Goal: Task Accomplishment & Management: Manage account settings

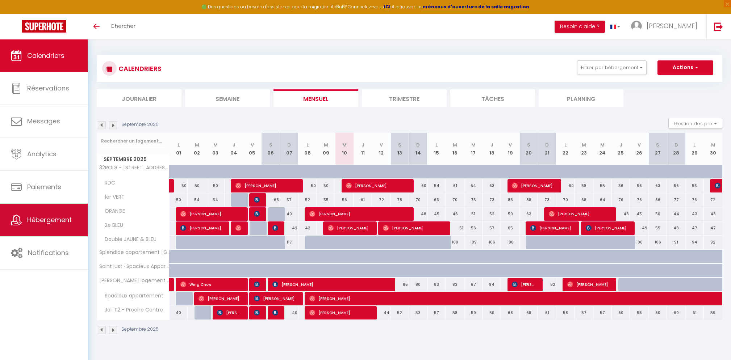
click at [29, 225] on span "Hébergement" at bounding box center [49, 220] width 45 height 9
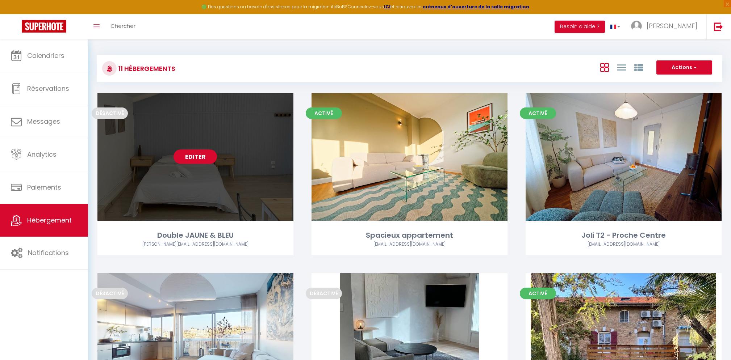
click at [182, 160] on link "Editer" at bounding box center [194, 157] width 43 height 14
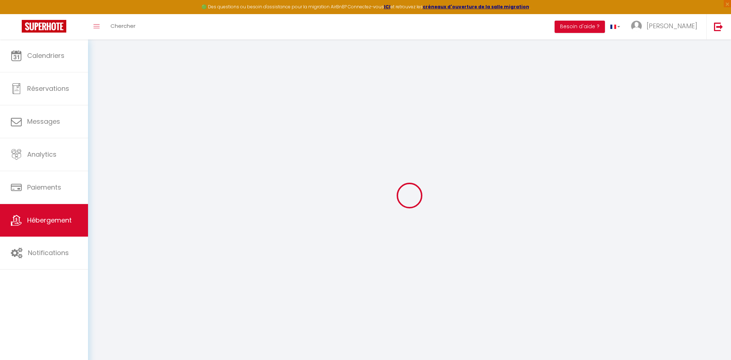
select select "15:00"
select select
select select "11:00"
select select "30"
select select "120"
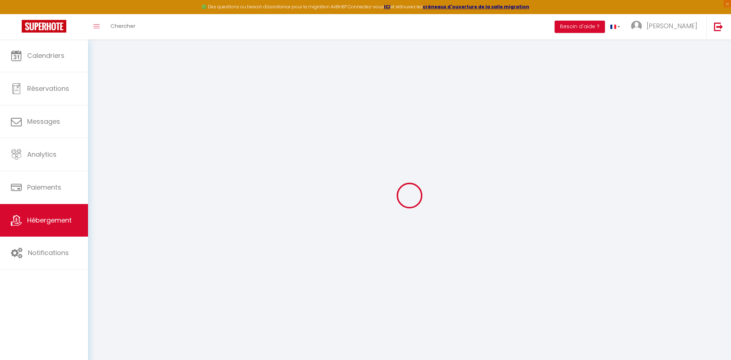
select select
checkbox input "false"
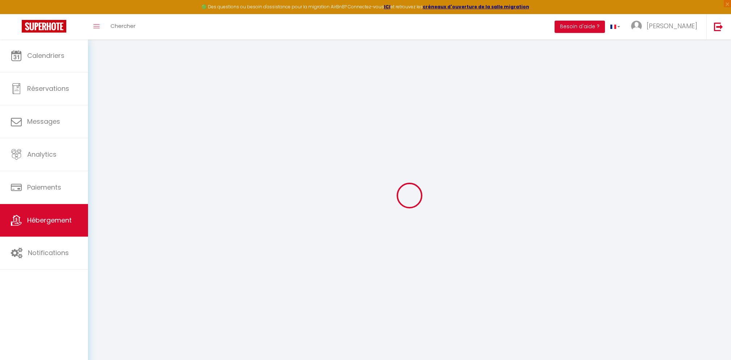
checkbox input "false"
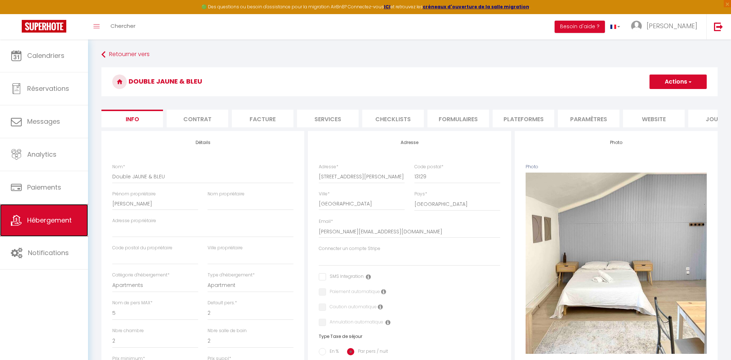
click at [58, 219] on span "Hébergement" at bounding box center [49, 220] width 45 height 9
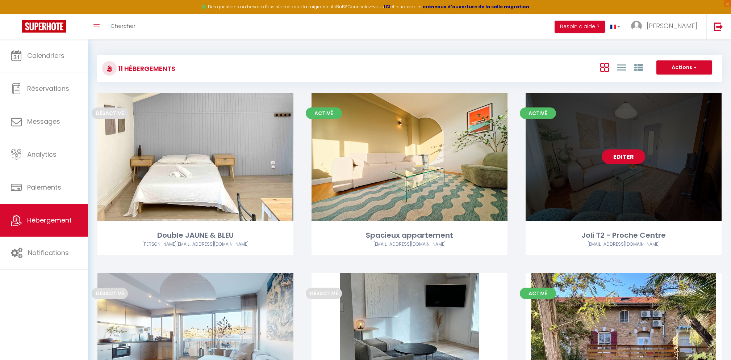
click at [633, 162] on link "Editer" at bounding box center [623, 157] width 43 height 14
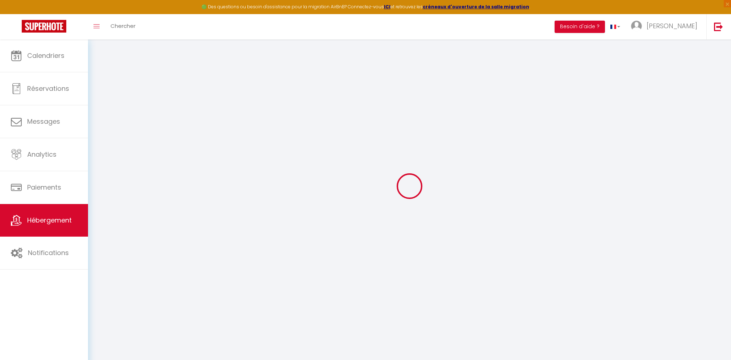
select select "18902-1400491452840039581"
select select "+ 12 %"
select select "+ 18 %"
select select
checkbox input "false"
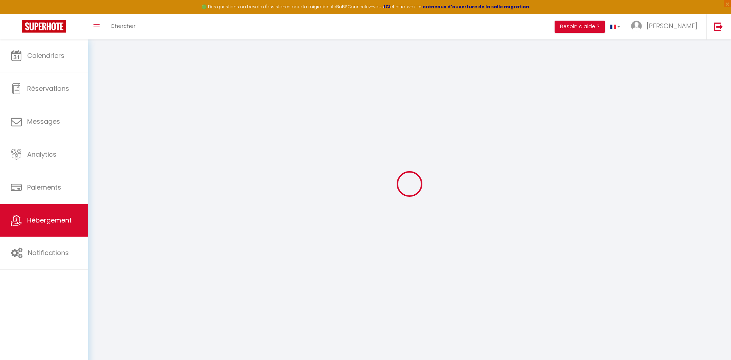
checkbox input "false"
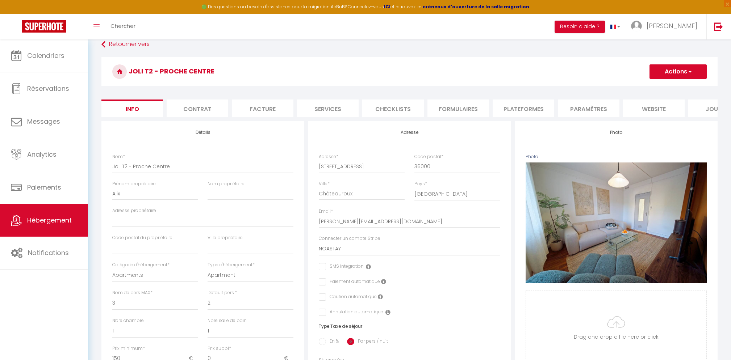
scroll to position [9, 0]
click at [191, 111] on li "Contrat" at bounding box center [198, 109] width 62 height 18
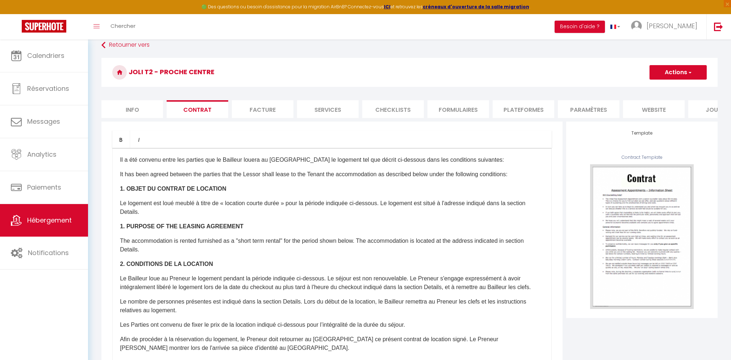
click at [266, 113] on li "Facture" at bounding box center [263, 109] width 62 height 18
select select
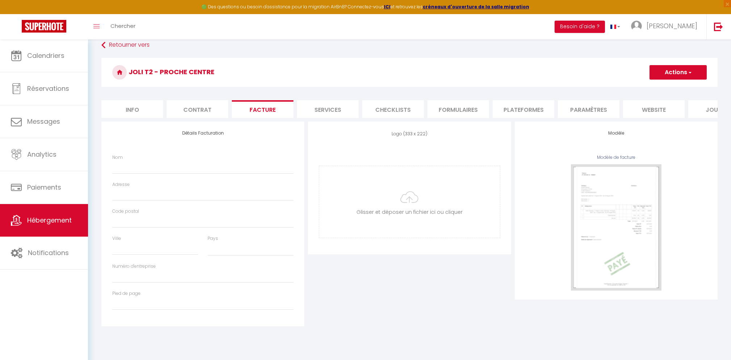
click at [313, 115] on li "Services" at bounding box center [328, 109] width 62 height 18
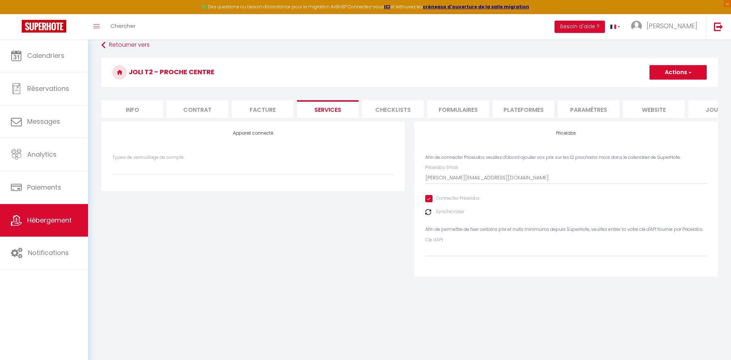
select select
click at [503, 111] on li "Plateformes" at bounding box center [524, 109] width 62 height 18
select select "365"
select select "EUR"
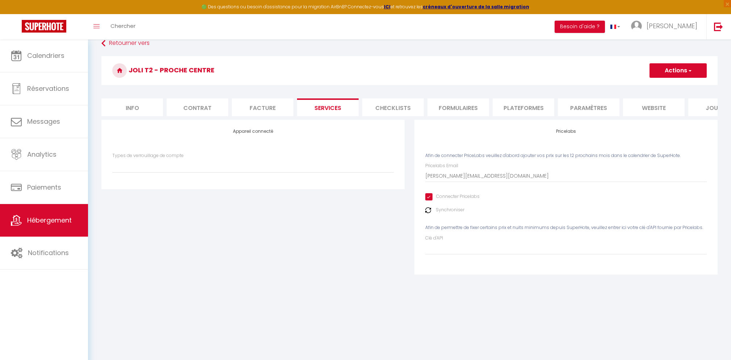
select select
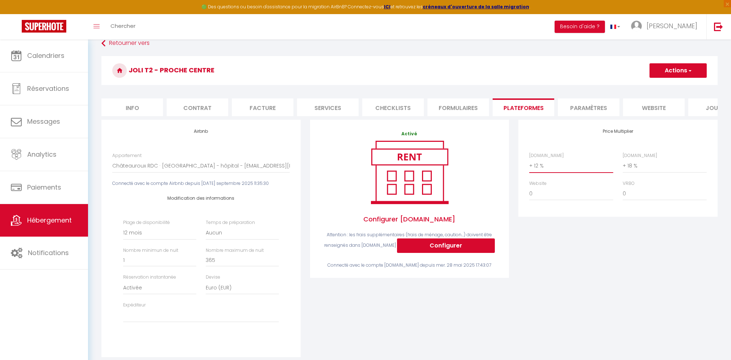
click at [553, 170] on select "0 + 1 % + 2 % + 3 % + 4 % + 5 % + 6 % + 7 % + 8 % + 9 %" at bounding box center [571, 166] width 84 height 14
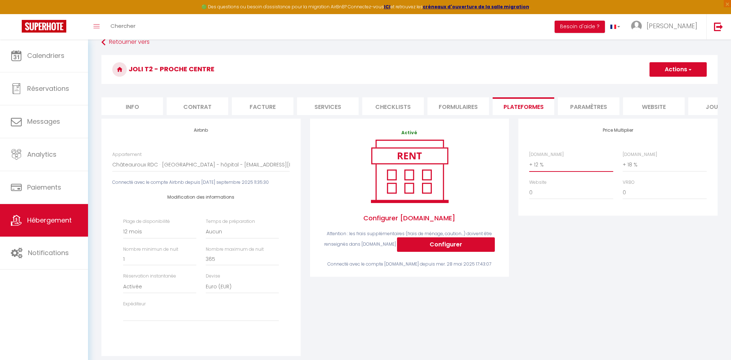
scroll to position [13, 0]
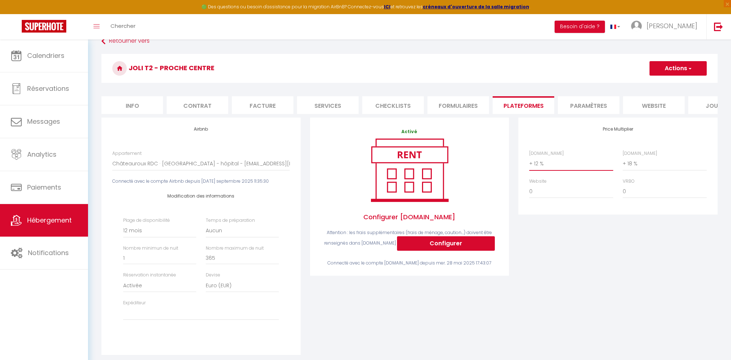
select select "+ 22 %"
click at [529, 157] on select "0 + 1 % + 2 % + 3 % + 4 % + 5 % + 6 % + 7 % + 8 % + 9 %" at bounding box center [571, 164] width 84 height 14
select select
click at [627, 165] on select "0 + 1 % + 2 % + 3 % + 4 % + 5 % + 6 % + 7 % + 8 % + 9 %" at bounding box center [665, 164] width 84 height 14
select select "+ 23 %"
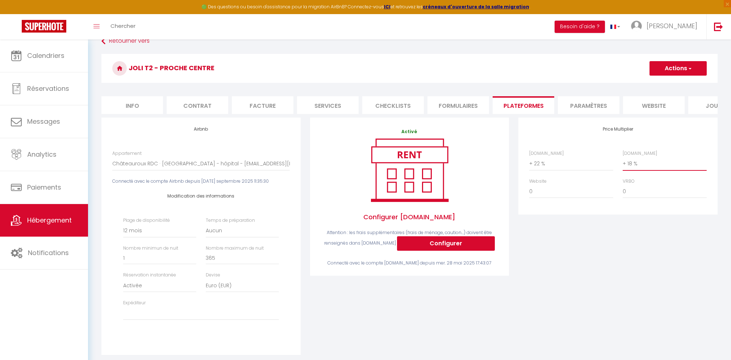
click at [623, 157] on select "0 + 1 % + 2 % + 3 % + 4 % + 5 % + 6 % + 7 % + 8 % + 9 %" at bounding box center [665, 164] width 84 height 14
select select
click at [662, 75] on button "Actions" at bounding box center [677, 68] width 57 height 14
click at [660, 85] on link "Enregistrer" at bounding box center [677, 83] width 57 height 9
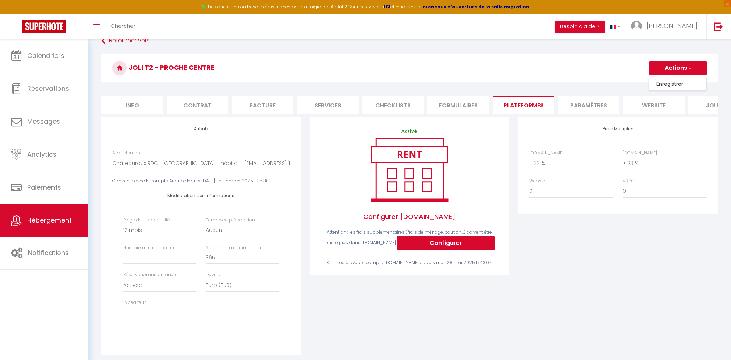
select select "365"
select select "EUR"
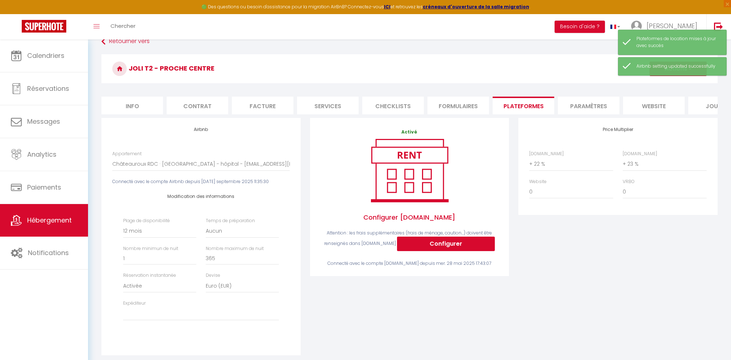
scroll to position [14, 0]
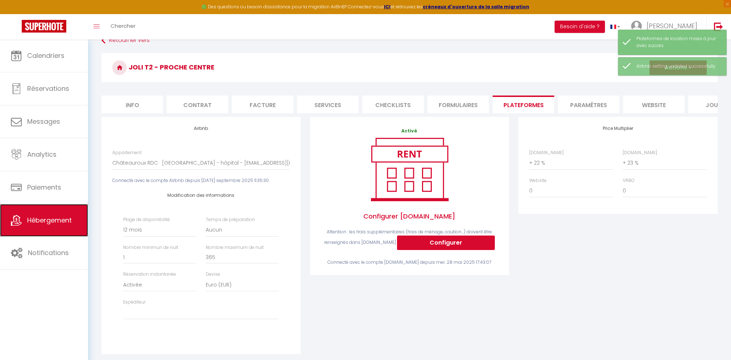
drag, startPoint x: 26, startPoint y: 223, endPoint x: 51, endPoint y: 218, distance: 26.1
click at [159, 313] on select "[PERSON_NAME][EMAIL_ADDRESS][DOMAIN_NAME] [EMAIL_ADDRESS][DOMAIN_NAME] [PERSON_…" at bounding box center [200, 313] width 155 height 14
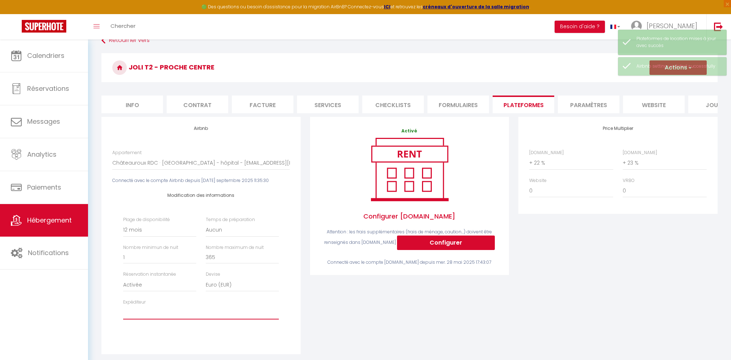
scroll to position [16, 0]
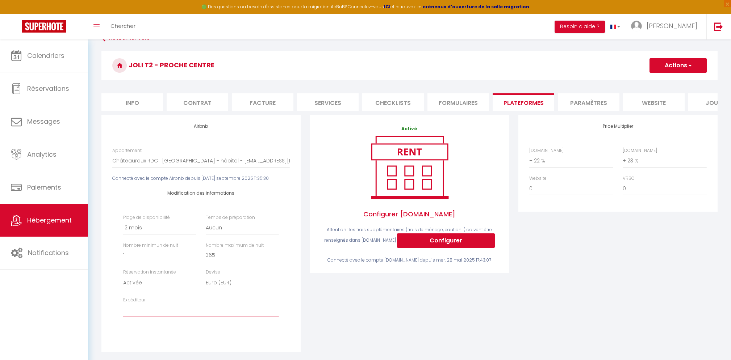
select select "3537"
click at [123, 304] on select "[PERSON_NAME][EMAIL_ADDRESS][DOMAIN_NAME] [EMAIL_ADDRESS][DOMAIN_NAME] [PERSON_…" at bounding box center [200, 311] width 155 height 14
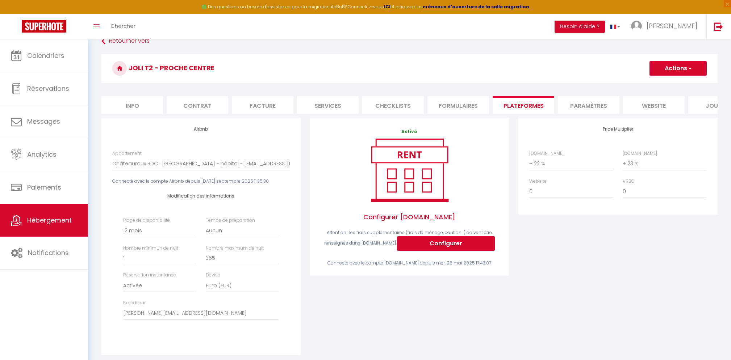
click at [667, 59] on h3 "Joli T2 - Proche Centre" at bounding box center [409, 68] width 616 height 29
click at [651, 74] on button "Actions" at bounding box center [677, 69] width 57 height 14
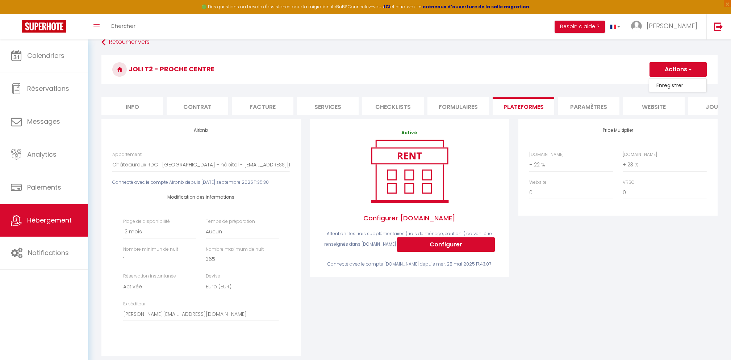
click at [658, 87] on link "Enregistrer" at bounding box center [677, 85] width 57 height 9
select select "365"
select select "EUR"
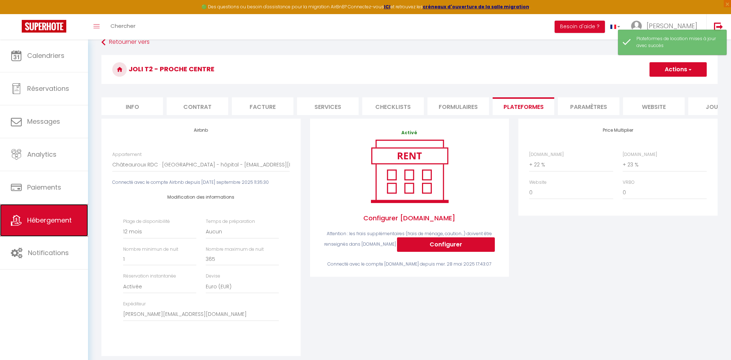
click at [67, 211] on link "Hébergement" at bounding box center [44, 220] width 88 height 33
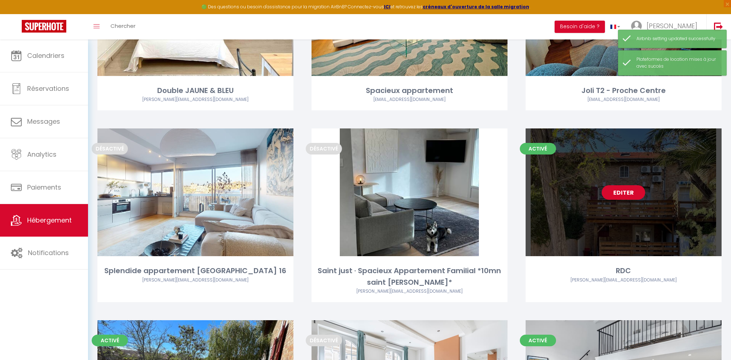
scroll to position [206, 0]
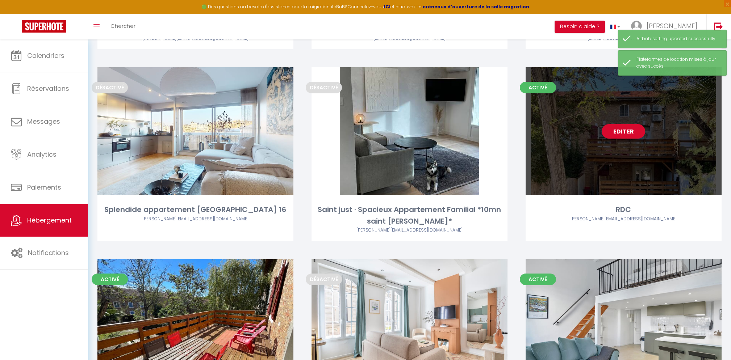
click at [611, 136] on link "Editer" at bounding box center [623, 131] width 43 height 14
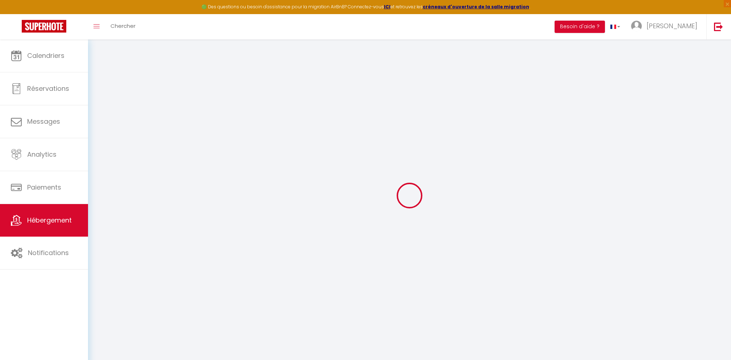
select select "3537-984601706419489591"
select select "+ 12 %"
select select "+ 17 %"
select select
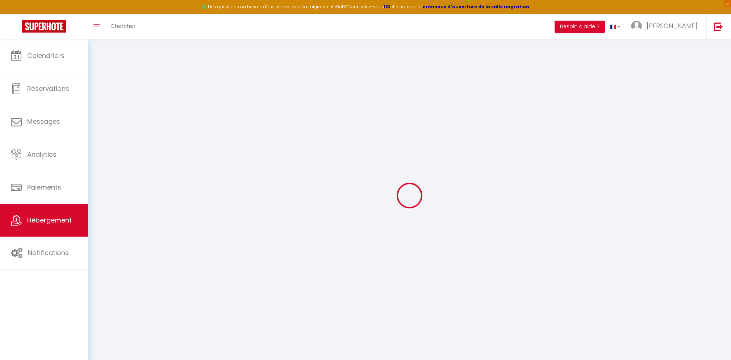
checkbox input "false"
select select "270"
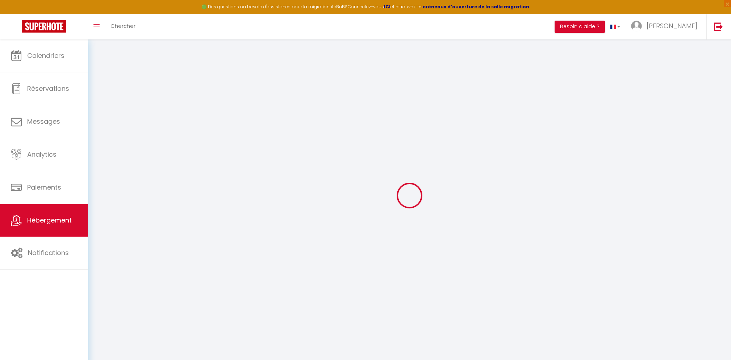
select select "EUR"
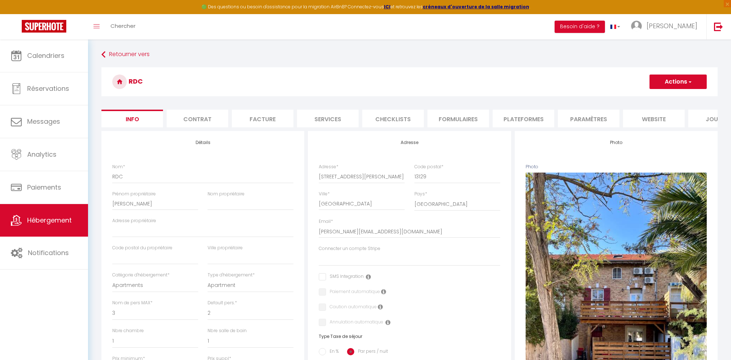
click at [545, 122] on li "Plateformes" at bounding box center [524, 119] width 62 height 18
select select
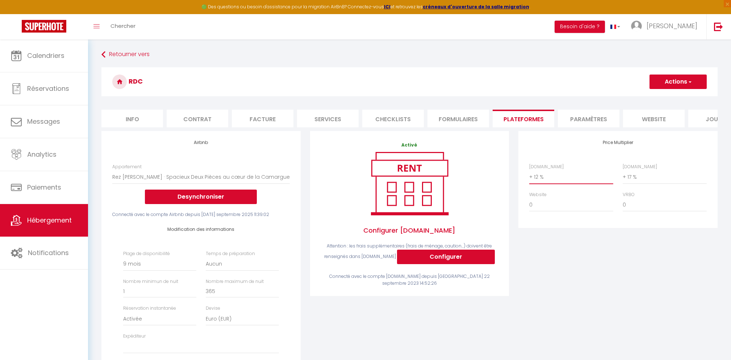
click at [545, 174] on select "0 + 1 % + 2 % + 3 % + 4 % + 5 % + 6 % + 7 % + 8 % + 9 %" at bounding box center [571, 177] width 84 height 14
select select "+ 22 %"
click at [529, 170] on select "0 + 1 % + 2 % + 3 % + 4 % + 5 % + 6 % + 7 % + 8 % + 9 %" at bounding box center [571, 177] width 84 height 14
select select
click at [631, 177] on select "0 + 1 % + 2 % + 3 % + 4 % + 5 % + 6 % + 7 % + 8 % + 9 %" at bounding box center [665, 177] width 84 height 14
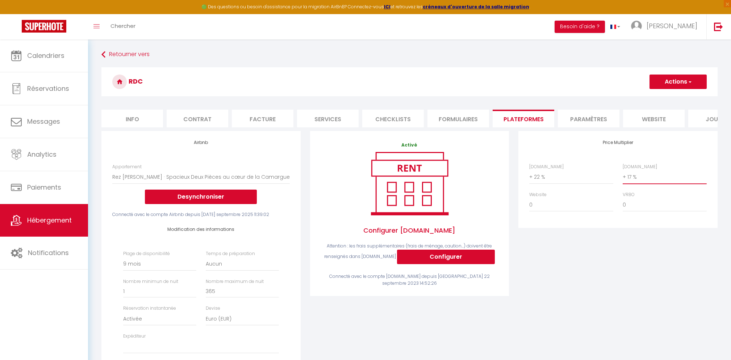
select select "+ 23 %"
click at [623, 170] on select "0 + 1 % + 2 % + 3 % + 4 % + 5 % + 6 % + 7 % + 8 % + 9 %" at bounding box center [665, 177] width 84 height 14
select select
click at [678, 86] on button "Actions" at bounding box center [677, 82] width 57 height 14
click at [672, 94] on link "Enregistrer" at bounding box center [677, 97] width 57 height 9
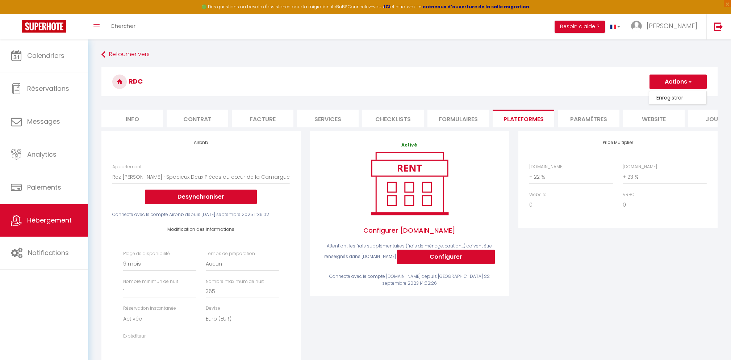
select select "270"
select select "EUR"
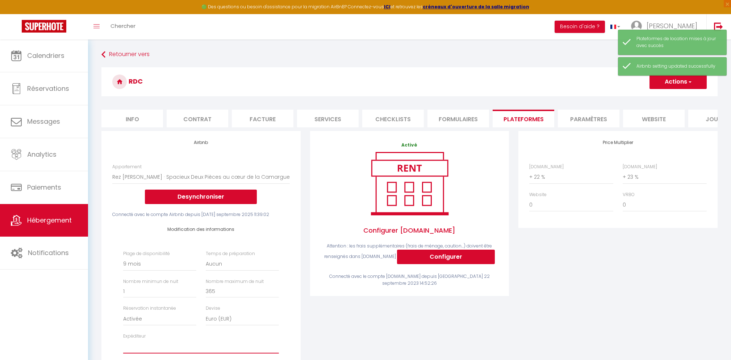
click at [210, 341] on select "[PERSON_NAME][EMAIL_ADDRESS][DOMAIN_NAME] [EMAIL_ADDRESS][DOMAIN_NAME] [PERSON_…" at bounding box center [200, 347] width 155 height 14
select select "3537"
click at [123, 340] on select "[PERSON_NAME][EMAIL_ADDRESS][DOMAIN_NAME] [EMAIL_ADDRESS][DOMAIN_NAME] [PERSON_…" at bounding box center [200, 347] width 155 height 14
click at [668, 85] on button "Actions" at bounding box center [677, 82] width 57 height 14
click at [663, 97] on link "Enregistrer" at bounding box center [677, 97] width 57 height 9
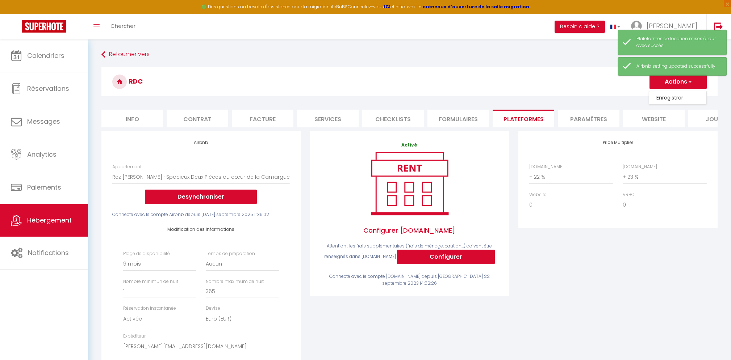
select select "270"
select select "EUR"
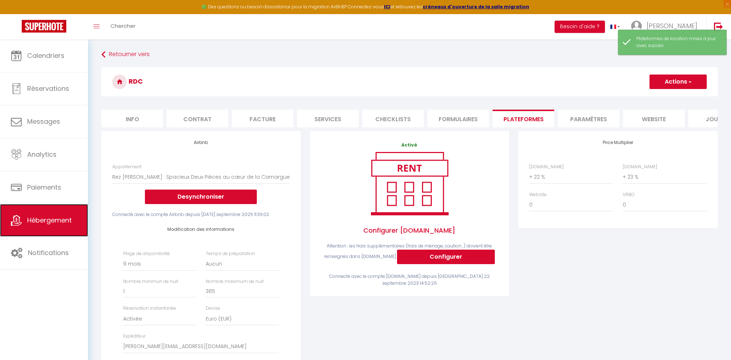
click at [59, 222] on span "Hébergement" at bounding box center [49, 220] width 45 height 9
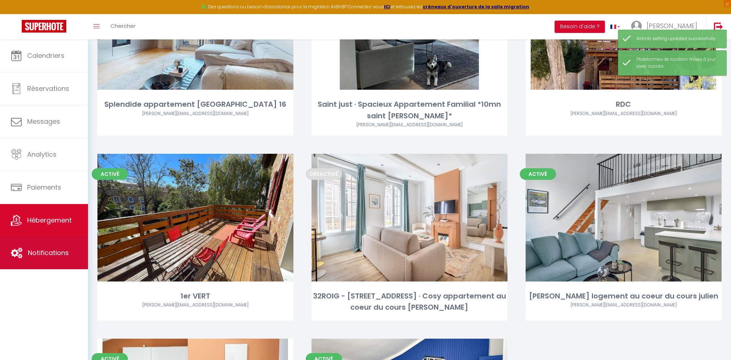
scroll to position [317, 0]
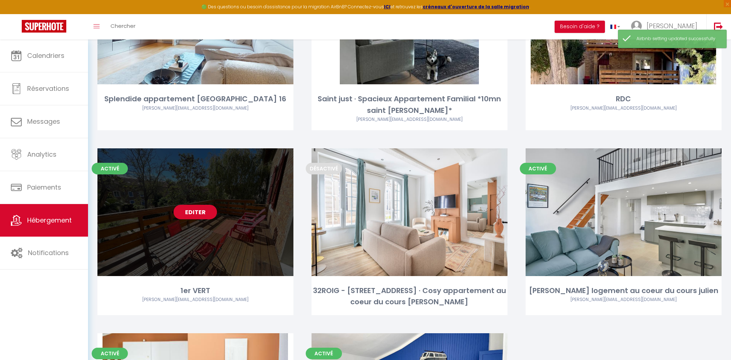
click at [183, 220] on div "Editer" at bounding box center [195, 213] width 196 height 128
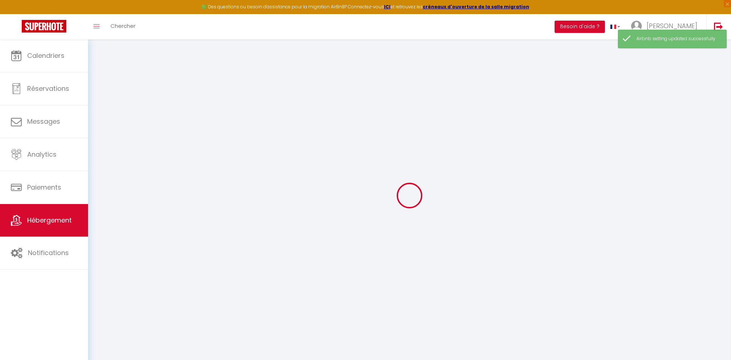
scroll to position [39, 0]
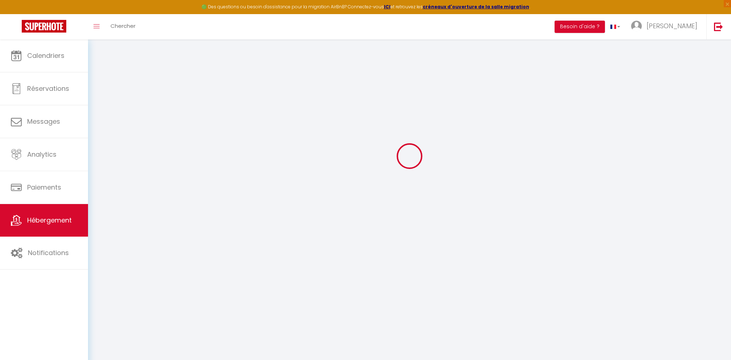
select select "+ 12 %"
select select "+ 17 %"
select select
checkbox input "false"
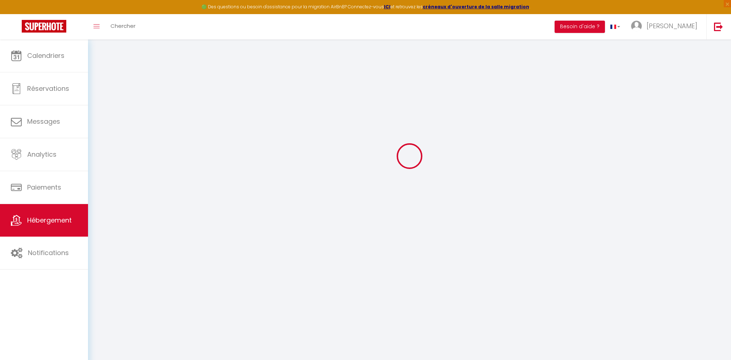
checkbox input "false"
select select "270"
select select "EUR"
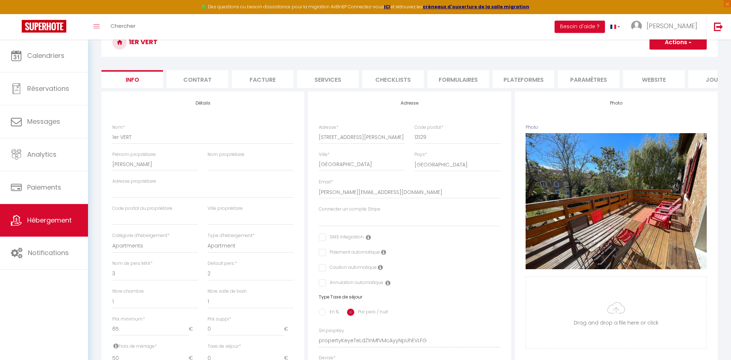
click at [483, 77] on li "Formulaires" at bounding box center [458, 79] width 62 height 18
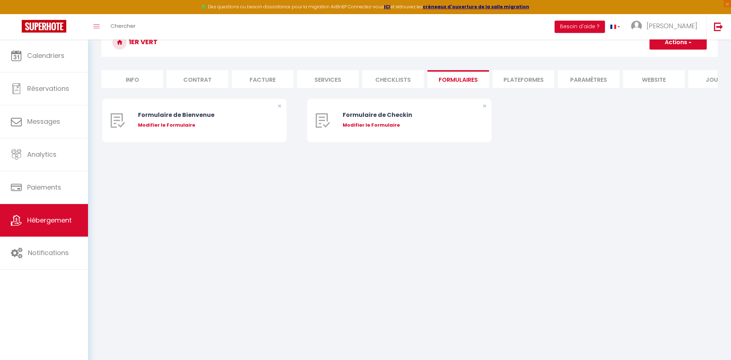
click at [544, 81] on li "Plateformes" at bounding box center [524, 79] width 62 height 18
select select
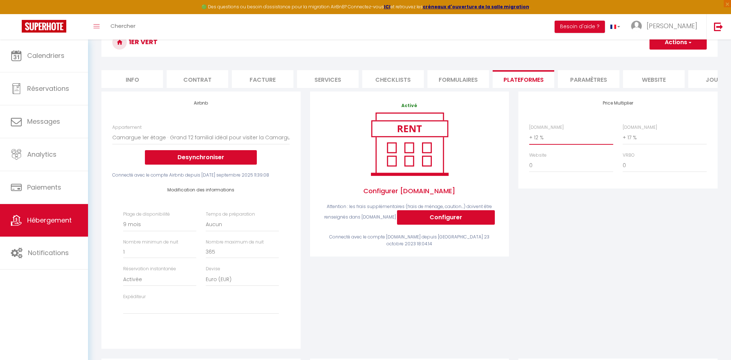
click at [579, 137] on select "0 + 1 % + 2 % + 3 % + 4 % + 5 % + 6 % + 7 % + 8 % + 9 %" at bounding box center [571, 138] width 84 height 14
select select "+ 22 %"
click at [529, 131] on select "0 + 1 % + 2 % + 3 % + 4 % + 5 % + 6 % + 7 % + 8 % + 9 %" at bounding box center [571, 138] width 84 height 14
select select
click at [640, 131] on select "0 + 1 % + 2 % + 3 % + 4 % + 5 % + 6 % + 7 % + 8 % + 9 %" at bounding box center [665, 138] width 84 height 14
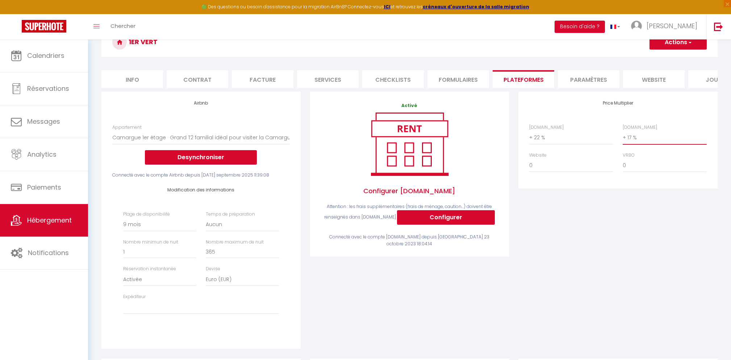
select select "+ 23 %"
click at [623, 131] on select "0 + 1 % + 2 % + 3 % + 4 % + 5 % + 6 % + 7 % + 8 % + 9 %" at bounding box center [665, 138] width 84 height 14
click at [221, 311] on select "[PERSON_NAME][EMAIL_ADDRESS][DOMAIN_NAME] [EMAIL_ADDRESS][DOMAIN_NAME] [PERSON_…" at bounding box center [200, 308] width 155 height 14
select select "3537"
click at [123, 301] on select "[PERSON_NAME][EMAIL_ADDRESS][DOMAIN_NAME] [EMAIL_ADDRESS][DOMAIN_NAME] [PERSON_…" at bounding box center [200, 308] width 155 height 14
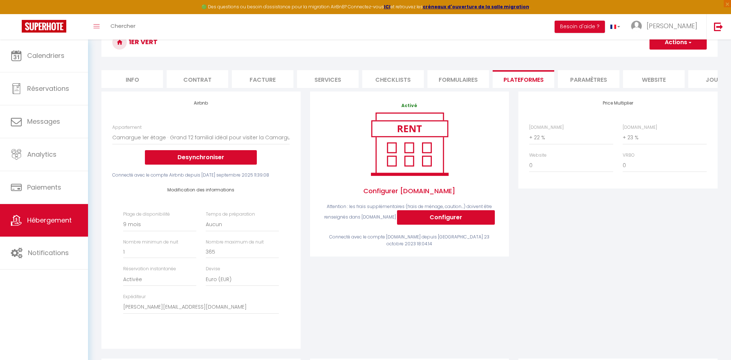
click at [661, 43] on button "Actions" at bounding box center [677, 42] width 57 height 14
click at [660, 54] on link "Enregistrer" at bounding box center [677, 58] width 57 height 9
select select "270"
select select "EUR"
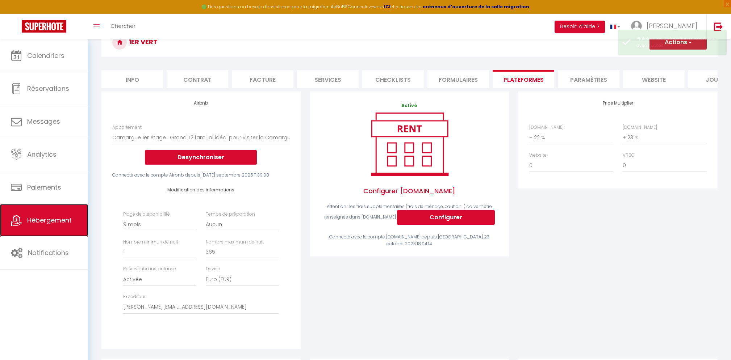
click at [51, 218] on span "Hébergement" at bounding box center [49, 220] width 45 height 9
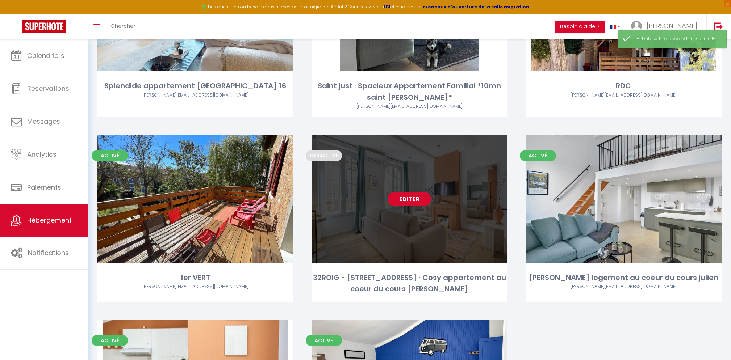
scroll to position [331, 0]
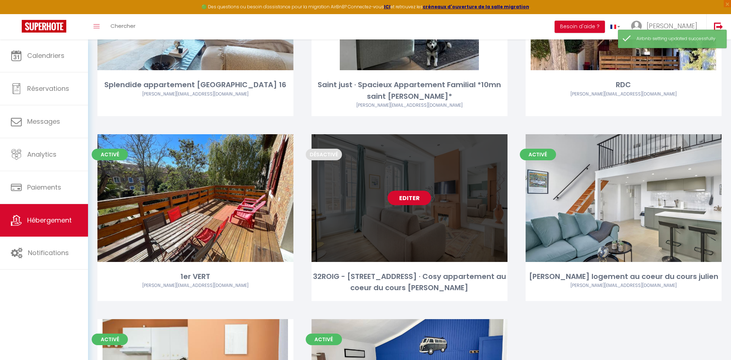
click at [421, 203] on link "Editer" at bounding box center [409, 198] width 43 height 14
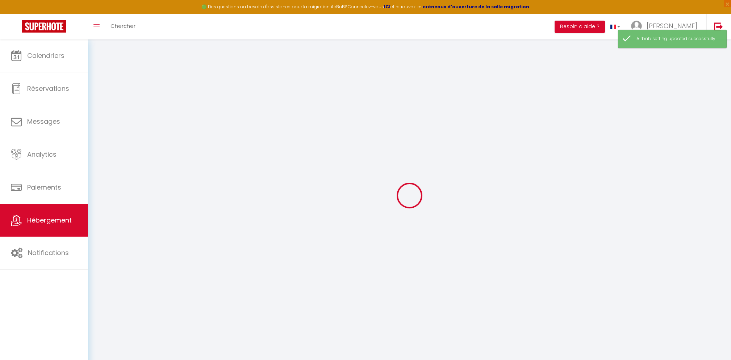
scroll to position [2, 0]
select select
checkbox input "false"
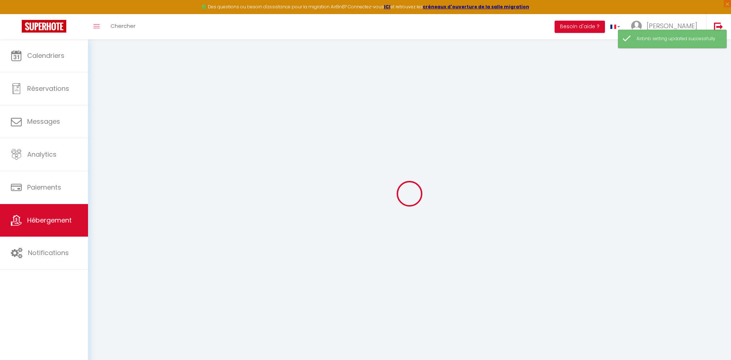
checkbox input "false"
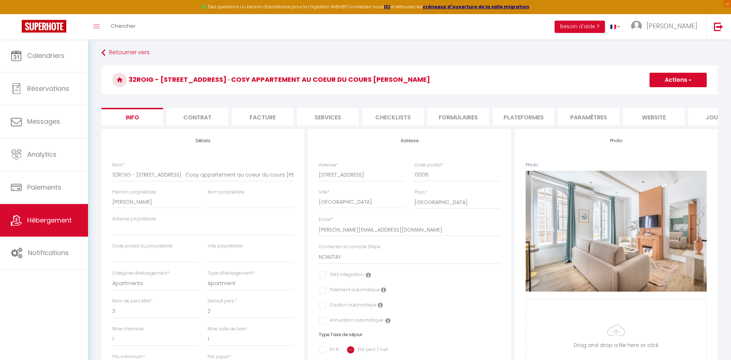
select select
checkbox input "false"
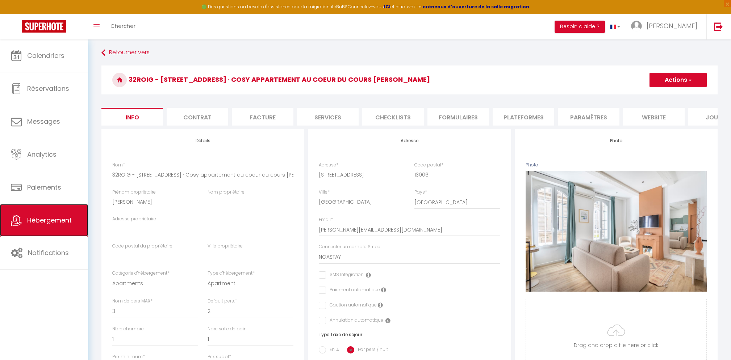
click at [38, 230] on link "Hébergement" at bounding box center [44, 220] width 88 height 33
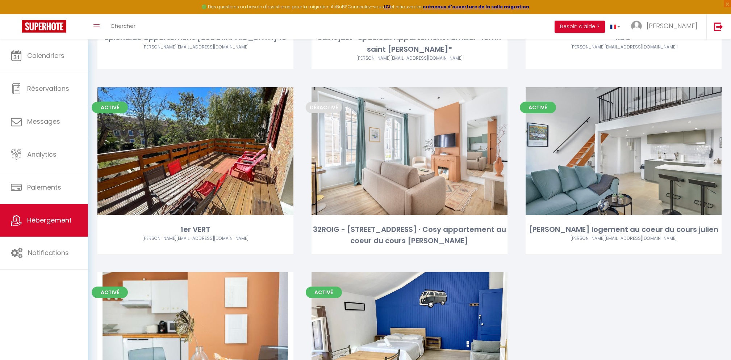
scroll to position [372, 0]
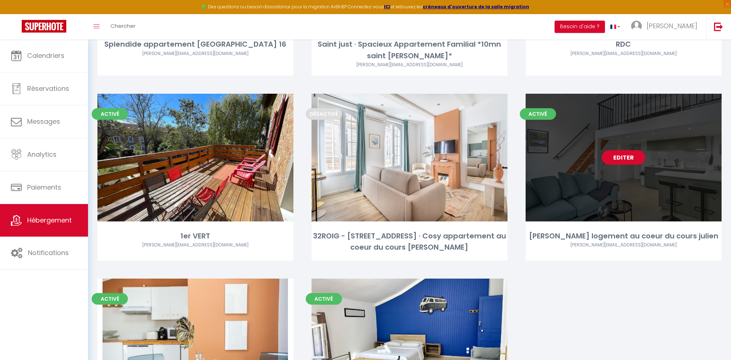
click at [633, 162] on link "Editer" at bounding box center [623, 157] width 43 height 14
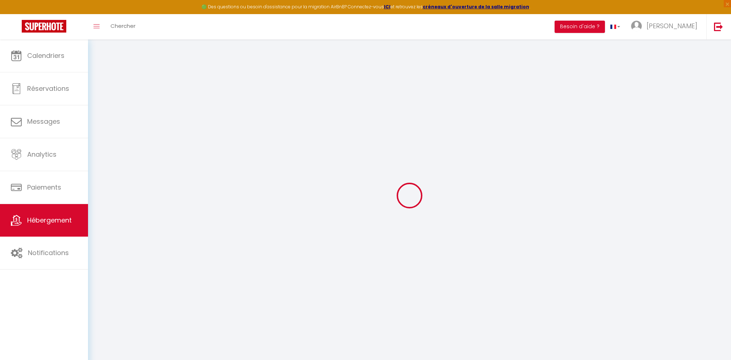
select select "+ 12 %"
select select "+ 17 %"
select select
checkbox input "false"
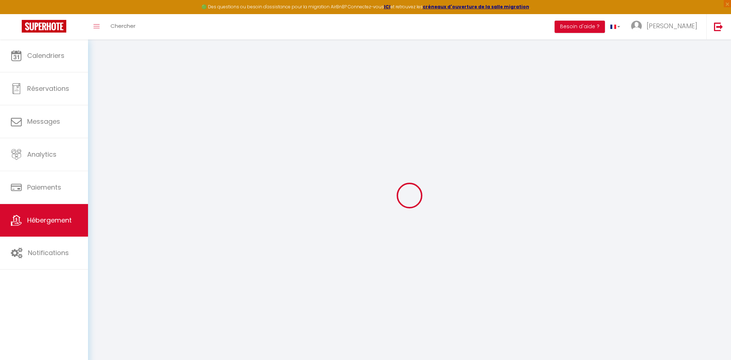
checkbox input "false"
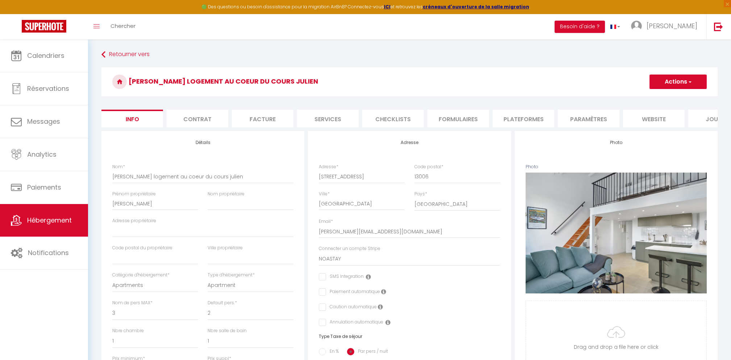
click at [499, 129] on form "[PERSON_NAME] logement au coeur du cours julien Actions Enregistrer Dupliquer S…" at bounding box center [409, 343] width 616 height 552
click at [517, 122] on li "Plateformes" at bounding box center [524, 119] width 62 height 18
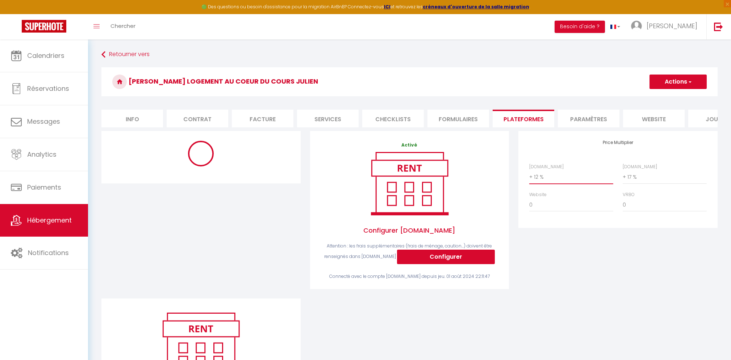
click at [578, 177] on select "0 + 1 % + 2 % + 3 % + 4 % + 5 % + 6 % + 7 % + 8 % + 9 %" at bounding box center [571, 177] width 84 height 14
select select "365"
select select "EUR"
select select
select select "18909-981789405046745083"
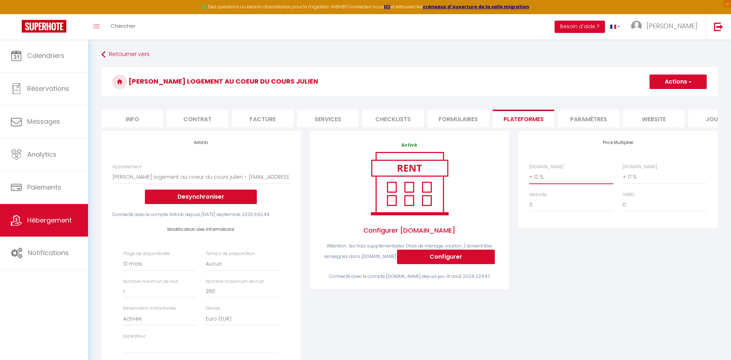
select select "+ 22 %"
click at [529, 170] on select "0 + 1 % + 2 % + 3 % + 4 % + 5 % + 6 % + 7 % + 8 % + 9 %" at bounding box center [571, 177] width 84 height 14
select select
click at [646, 179] on select "0 + 1 % + 2 % + 3 % + 4 % + 5 % + 6 % + 7 % + 8 % + 9 %" at bounding box center [665, 177] width 84 height 14
select select "+ 23 %"
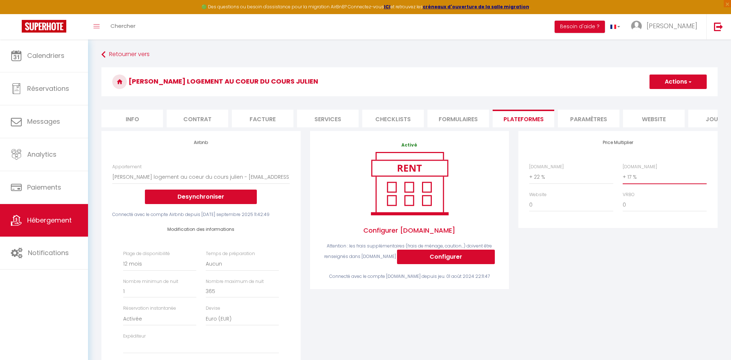
click at [623, 170] on select "0 + 1 % + 2 % + 3 % + 4 % + 5 % + 6 % + 7 % + 8 % + 9 %" at bounding box center [665, 177] width 84 height 14
click at [162, 347] on select "[PERSON_NAME][EMAIL_ADDRESS][DOMAIN_NAME] [EMAIL_ADDRESS][DOMAIN_NAME] [PERSON_…" at bounding box center [200, 347] width 155 height 14
select select "3537"
click at [123, 340] on select "[PERSON_NAME][EMAIL_ADDRESS][DOMAIN_NAME] [EMAIL_ADDRESS][DOMAIN_NAME] [PERSON_…" at bounding box center [200, 347] width 155 height 14
drag, startPoint x: 657, startPoint y: 84, endPoint x: 651, endPoint y: 97, distance: 14.3
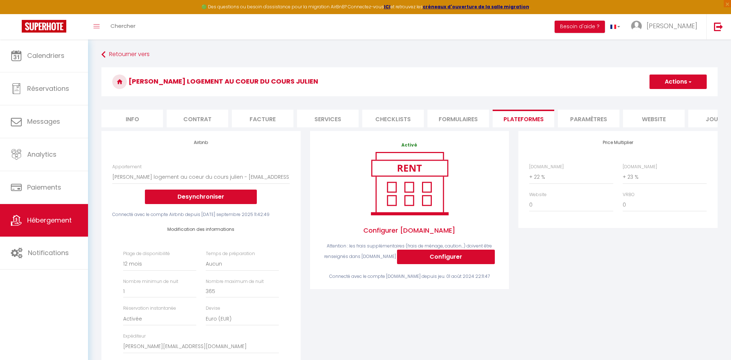
click at [657, 84] on button "Actions" at bounding box center [677, 82] width 57 height 14
click at [662, 101] on link "Enregistrer" at bounding box center [677, 97] width 57 height 9
select select "365"
select select "EUR"
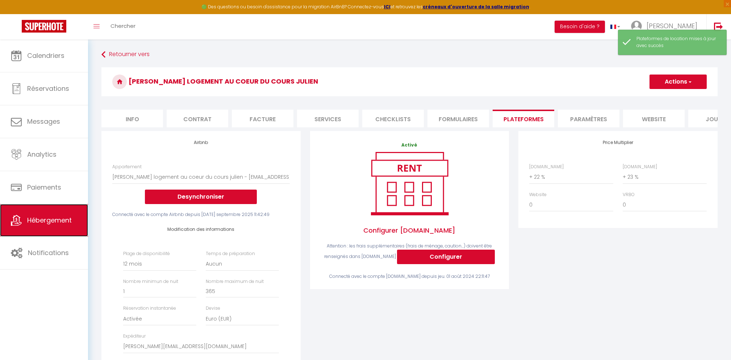
click at [29, 221] on span "Hébergement" at bounding box center [49, 220] width 45 height 9
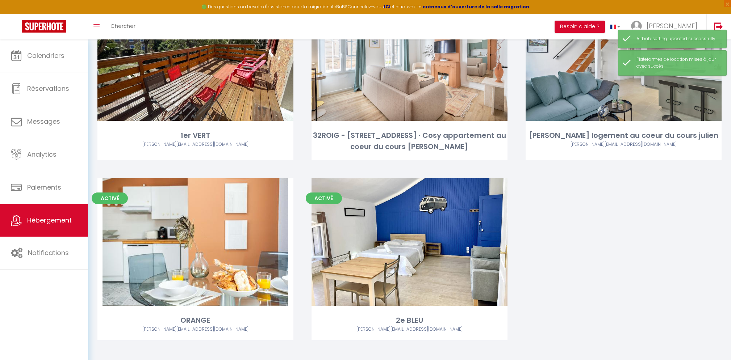
scroll to position [486, 0]
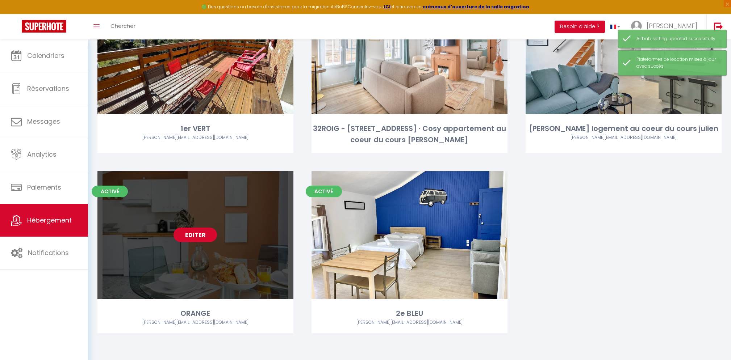
click at [184, 238] on link "Editer" at bounding box center [194, 235] width 43 height 14
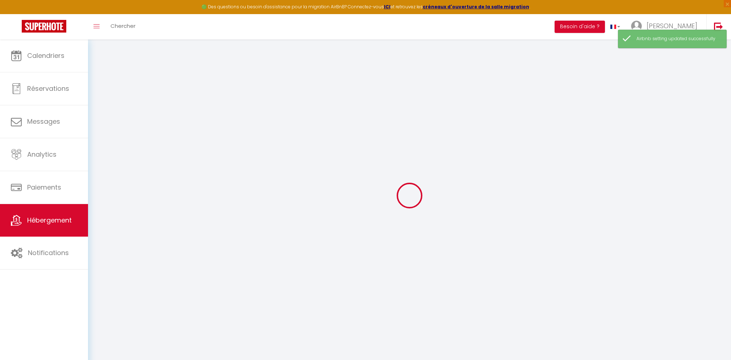
select select "+ 12 %"
select select "+ 17 %"
select select
checkbox input "false"
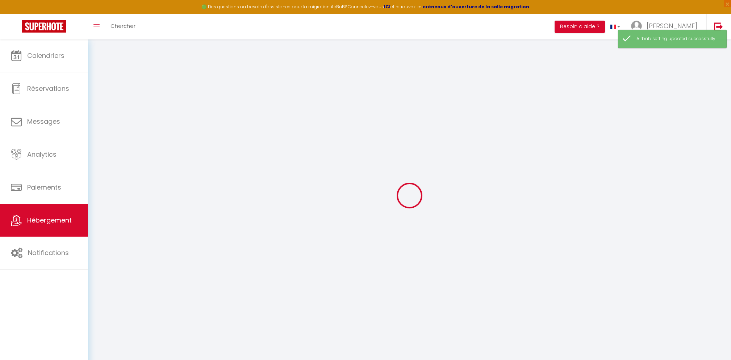
checkbox input "false"
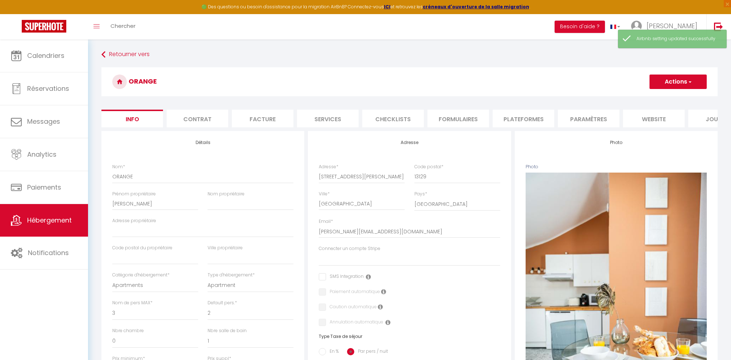
click at [535, 117] on li "Plateformes" at bounding box center [524, 119] width 62 height 18
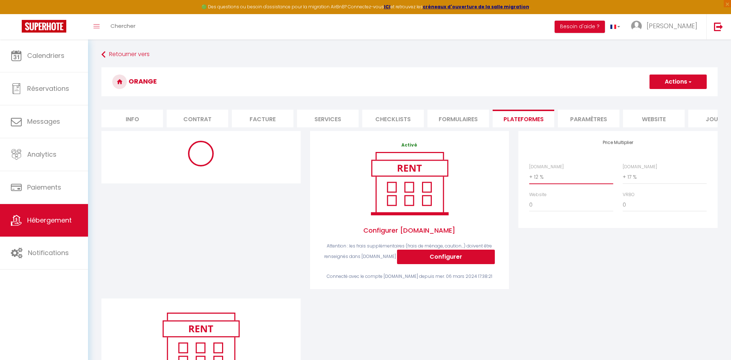
click at [553, 178] on select "0 + 1 % + 2 % + 3 % + 4 % + 5 % + 6 % + 7 % + 8 % + 9 %" at bounding box center [571, 177] width 84 height 14
select select "270"
select select "EUR"
select select
select select "3537-1005789775530666951"
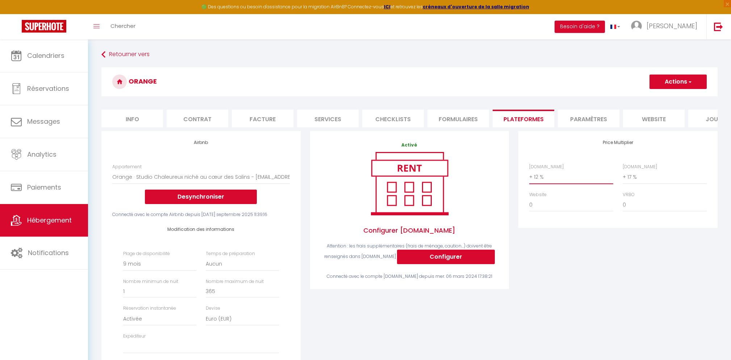
select select "+ 22 %"
click at [529, 170] on select "0 + 1 % + 2 % + 3 % + 4 % + 5 % + 6 % + 7 % + 8 % + 9 %" at bounding box center [571, 177] width 84 height 14
select select
click at [630, 177] on select "0 + 1 % + 2 % + 3 % + 4 % + 5 % + 6 % + 7 % + 8 % + 9 %" at bounding box center [665, 177] width 84 height 14
select select "+ 23 %"
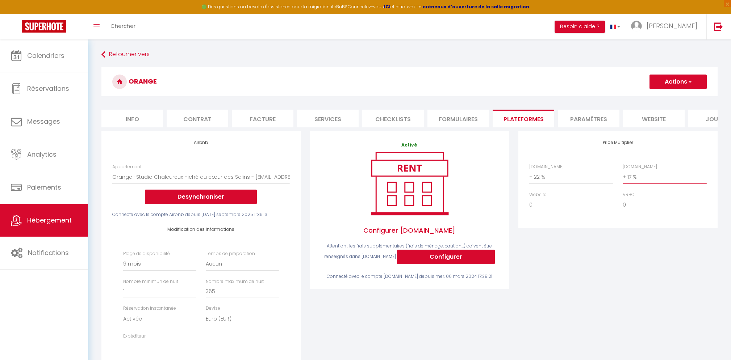
click at [623, 170] on select "0 + 1 % + 2 % + 3 % + 4 % + 5 % + 6 % + 7 % + 8 % + 9 %" at bounding box center [665, 177] width 84 height 14
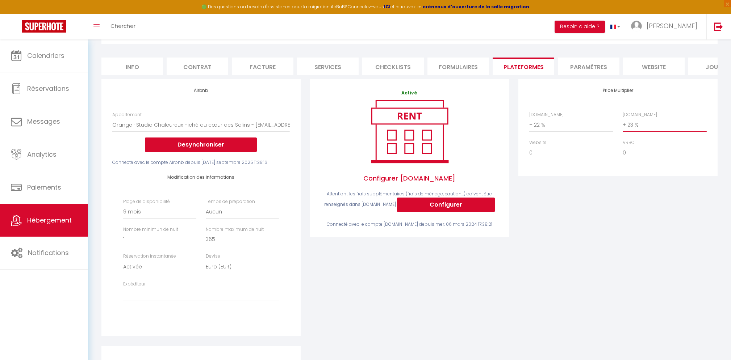
scroll to position [67, 0]
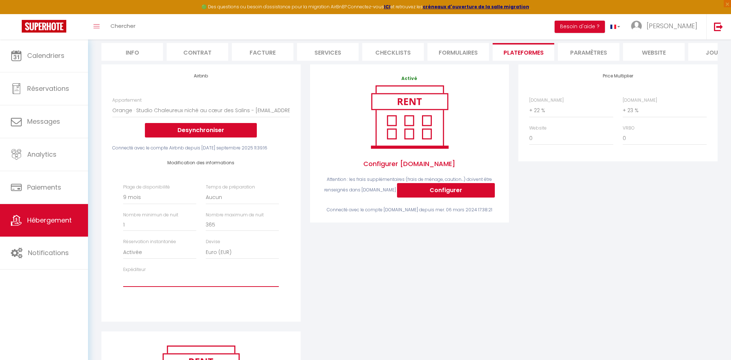
click at [239, 274] on select "[PERSON_NAME][EMAIL_ADDRESS][DOMAIN_NAME] [EMAIL_ADDRESS][DOMAIN_NAME] [PERSON_…" at bounding box center [200, 280] width 155 height 14
select select "3537"
click at [123, 273] on select "[PERSON_NAME][EMAIL_ADDRESS][DOMAIN_NAME] [EMAIL_ADDRESS][DOMAIN_NAME] [PERSON_…" at bounding box center [200, 280] width 155 height 14
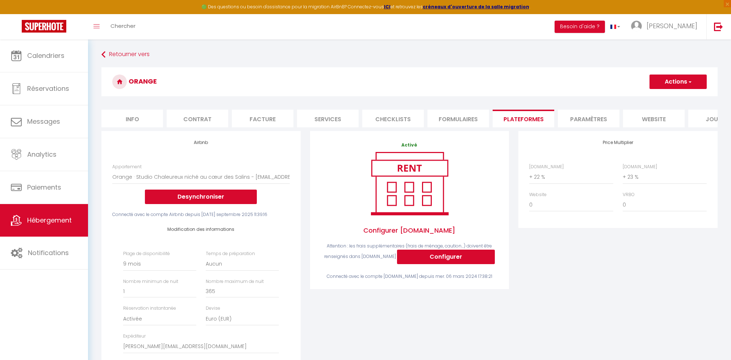
click at [679, 85] on button "Actions" at bounding box center [677, 82] width 57 height 14
click at [666, 99] on link "Enregistrer" at bounding box center [677, 97] width 57 height 9
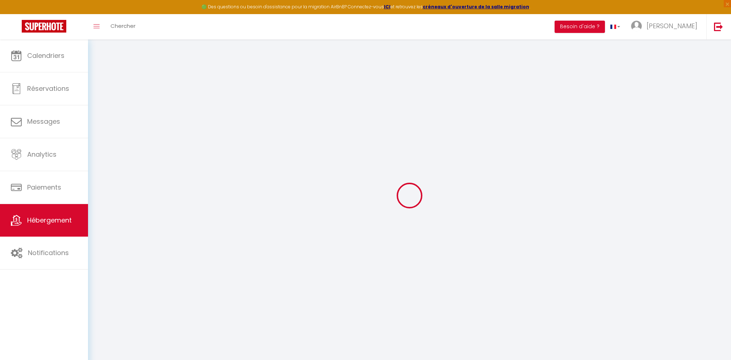
select select "270"
select select "EUR"
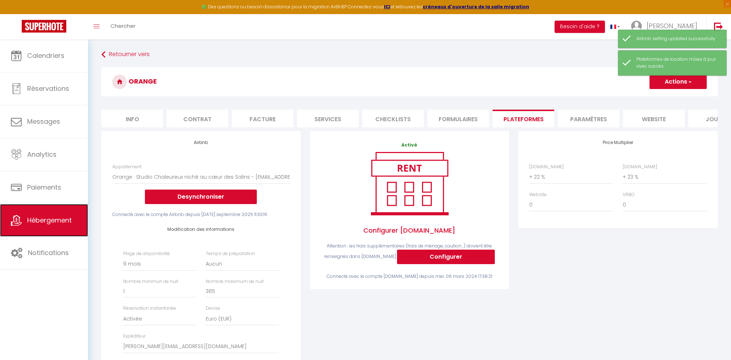
click at [53, 232] on link "Hébergement" at bounding box center [44, 220] width 88 height 33
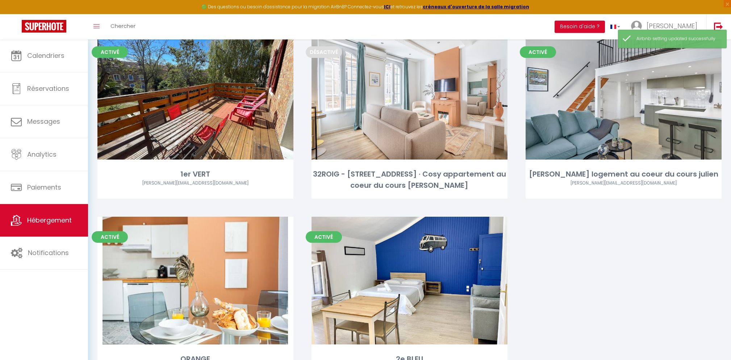
scroll to position [451, 0]
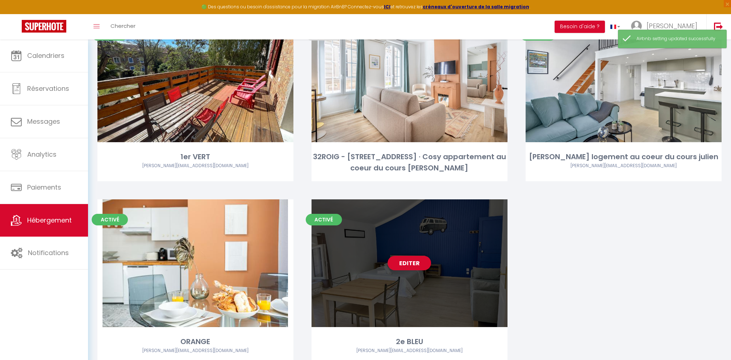
click at [414, 262] on div "Editer" at bounding box center [409, 264] width 196 height 128
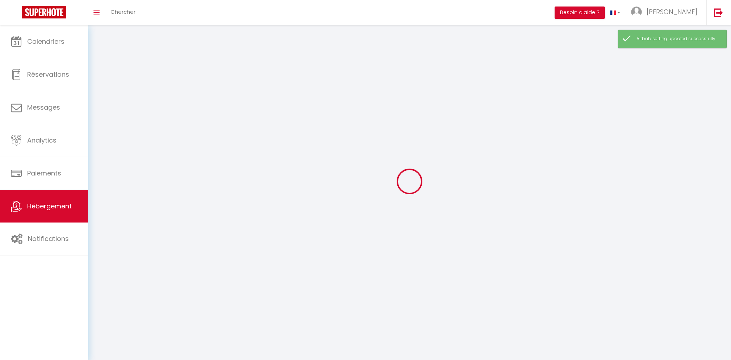
select select
select select "28"
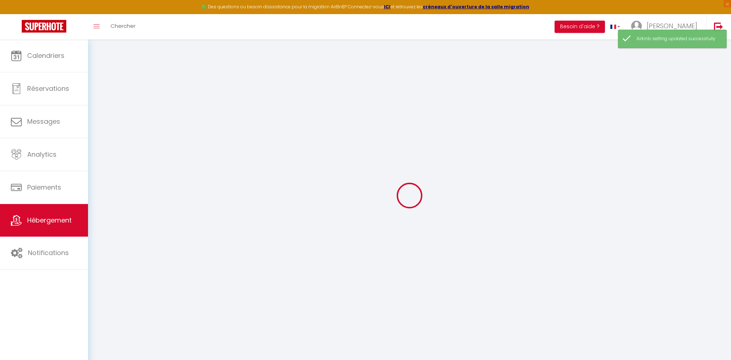
select select
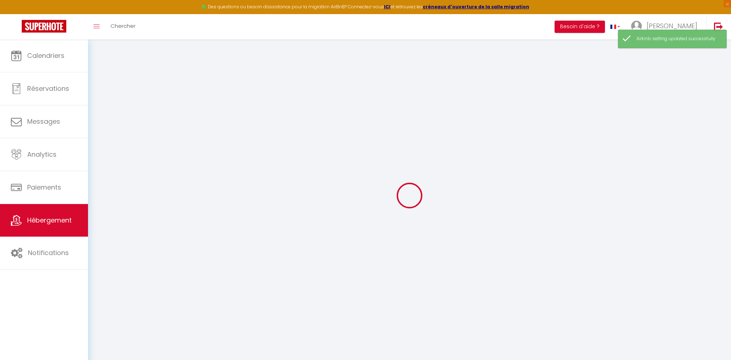
select select
checkbox input "false"
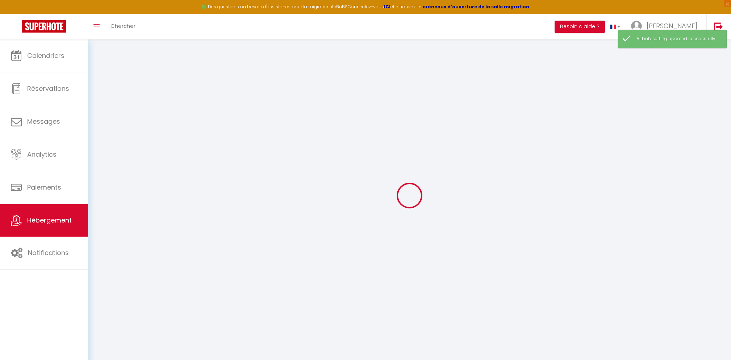
select select
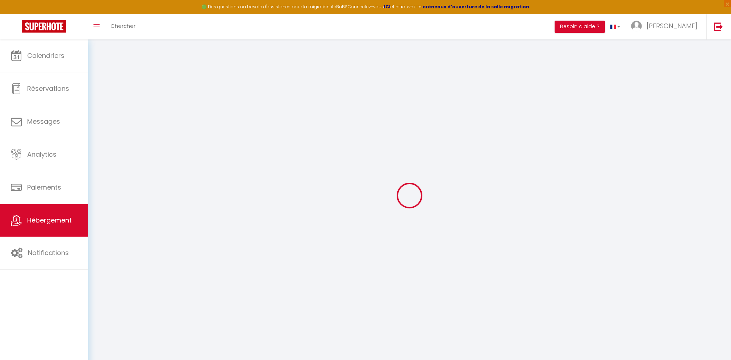
select select
checkbox input "false"
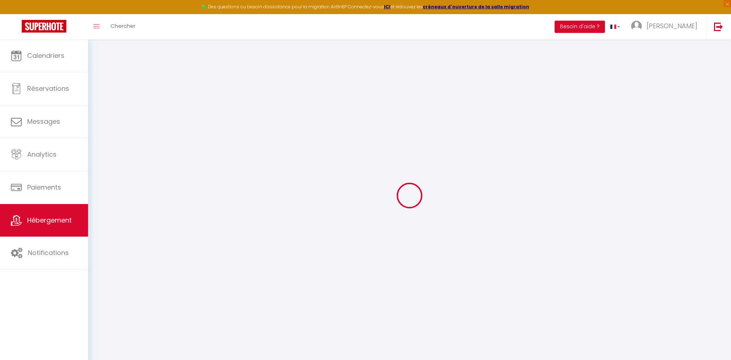
checkbox input "false"
select select
type input "2e BLEU"
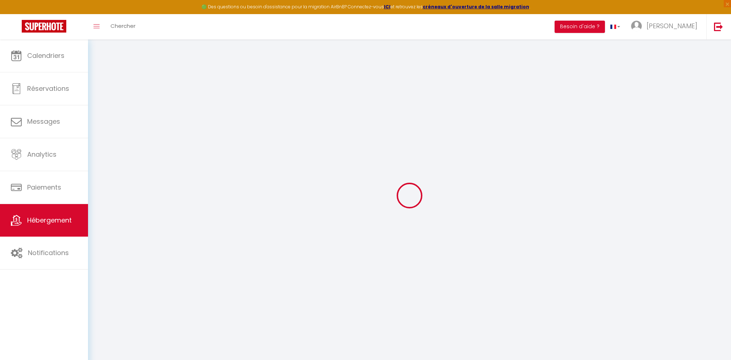
type input "[PERSON_NAME]"
select select "2"
select select "0"
type input "67"
type input "30"
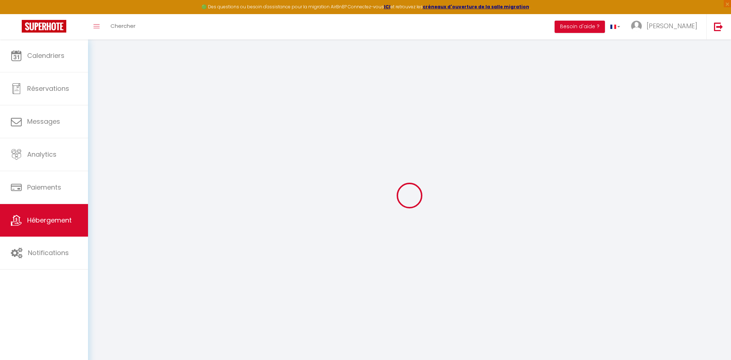
select select
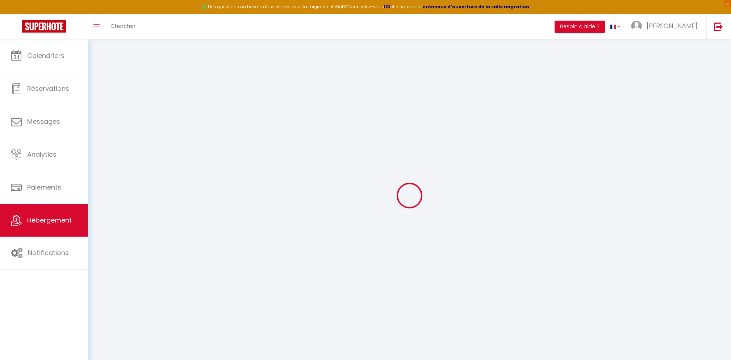
type input "[STREET_ADDRESS][PERSON_NAME]"
type input "13129"
type input "[GEOGRAPHIC_DATA]"
type input "[PERSON_NAME][EMAIL_ADDRESS][DOMAIN_NAME]"
select select
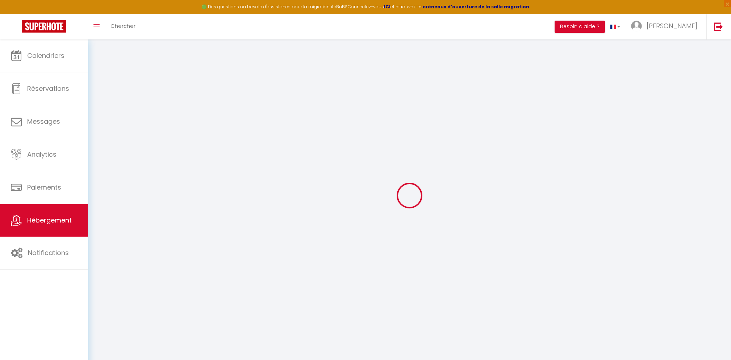
checkbox input "false"
type input "0"
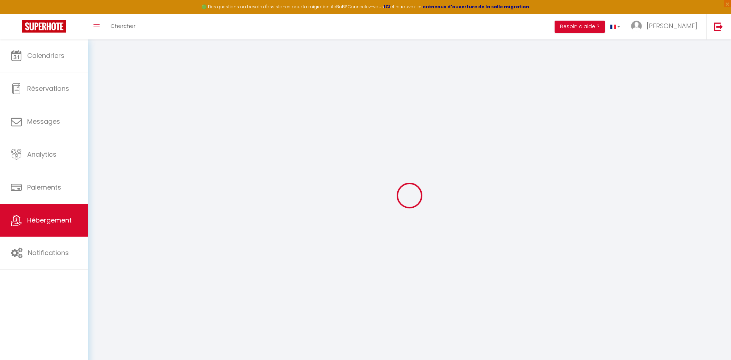
type input "0"
select select
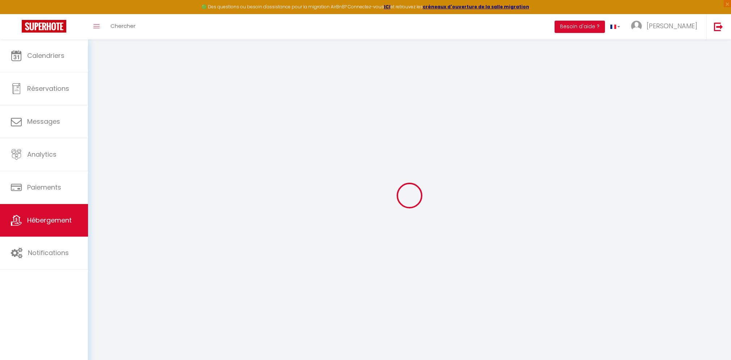
select select
checkbox input "false"
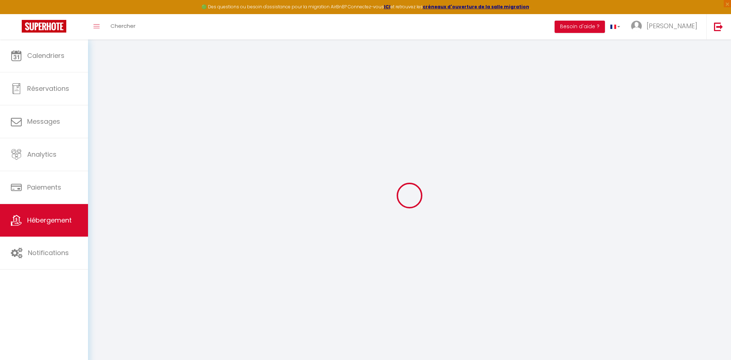
checkbox input "false"
select select
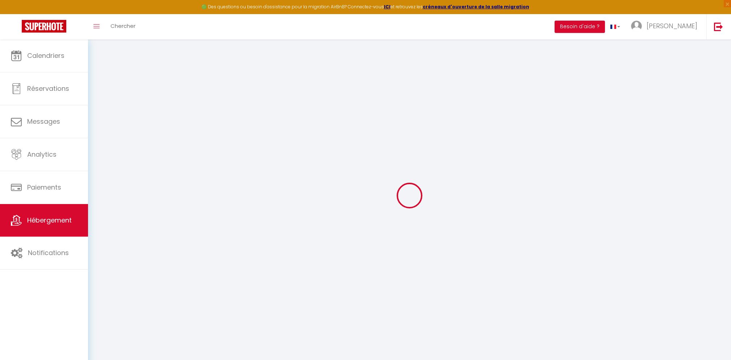
select select
checkbox input "false"
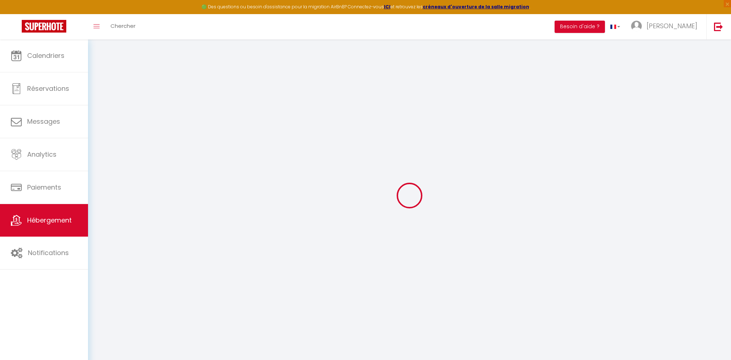
checkbox input "false"
select select "+ 12 %"
select select "+ 17 %"
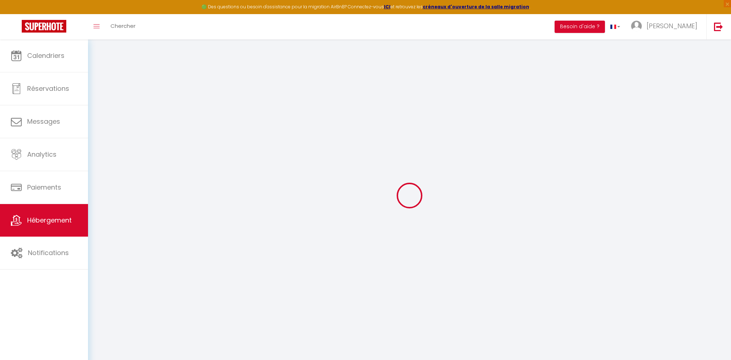
select select
checkbox input "false"
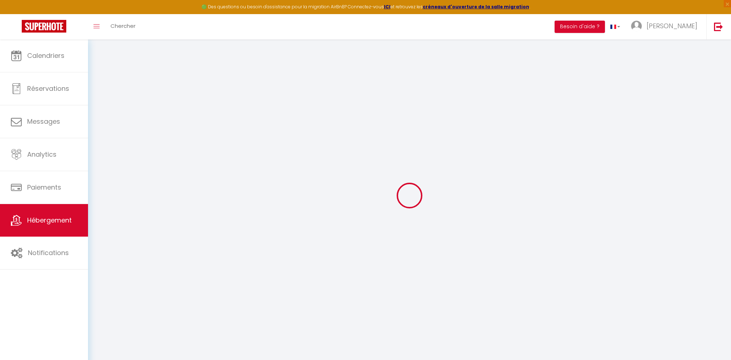
select select "15:00"
select select
select select "11:00"
select select "30"
select select "120"
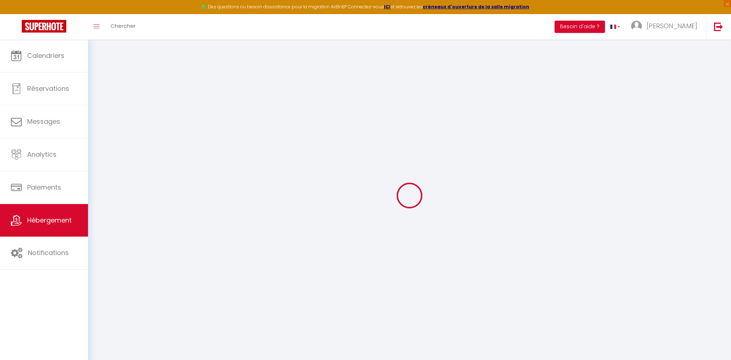
select select "270"
select select "EUR"
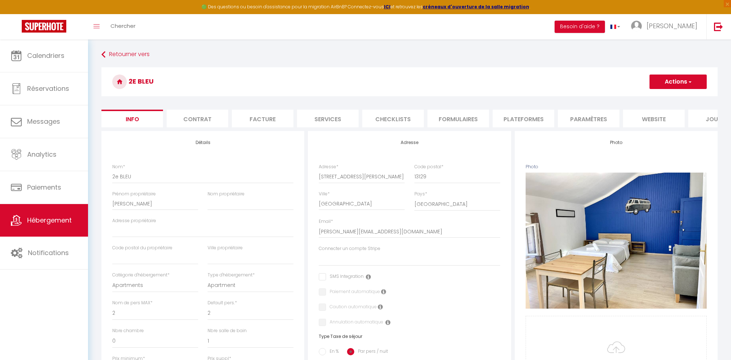
click at [543, 122] on li "Plateformes" at bounding box center [524, 119] width 62 height 18
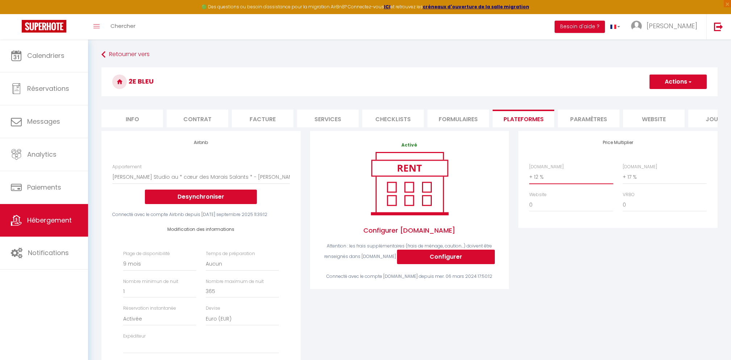
click at [566, 183] on select "0 + 1 % + 2 % + 3 % + 4 % + 5 % + 6 % + 7 % + 8 % + 9 %" at bounding box center [571, 177] width 84 height 14
click at [529, 170] on select "0 + 1 % + 2 % + 3 % + 4 % + 5 % + 6 % + 7 % + 8 % + 9 %" at bounding box center [571, 177] width 84 height 14
click at [629, 171] on select "0 + 1 % + 2 % + 3 % + 4 % + 5 % + 6 % + 7 % + 8 % + 9 %" at bounding box center [665, 177] width 84 height 14
click at [623, 170] on select "0 + 1 % + 2 % + 3 % + 4 % + 5 % + 6 % + 7 % + 8 % + 9 %" at bounding box center [665, 177] width 84 height 14
click at [254, 331] on div "Plage de disponibilité Date indisponible par defaut 1 mois 3 mois 6 mois 9 mois…" at bounding box center [200, 306] width 165 height 110
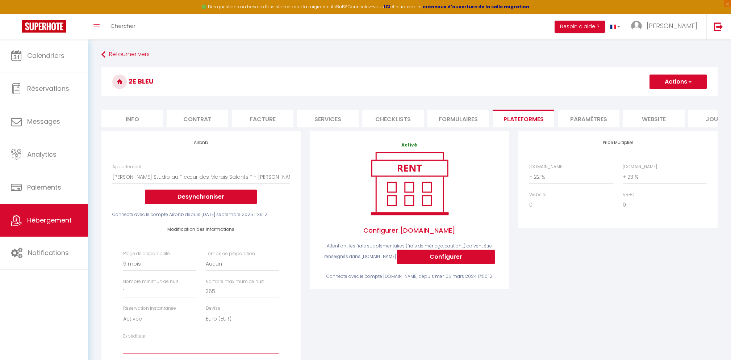
click at [243, 340] on select "[PERSON_NAME][EMAIL_ADDRESS][DOMAIN_NAME] [EMAIL_ADDRESS][DOMAIN_NAME] [PERSON_…" at bounding box center [200, 347] width 155 height 14
click at [123, 340] on select "[PERSON_NAME][EMAIL_ADDRESS][DOMAIN_NAME] [EMAIL_ADDRESS][DOMAIN_NAME] [PERSON_…" at bounding box center [200, 347] width 155 height 14
drag, startPoint x: 674, startPoint y: 77, endPoint x: 652, endPoint y: 104, distance: 34.5
click at [673, 79] on button "Actions" at bounding box center [677, 82] width 57 height 14
click at [661, 99] on link "Enregistrer" at bounding box center [677, 97] width 57 height 9
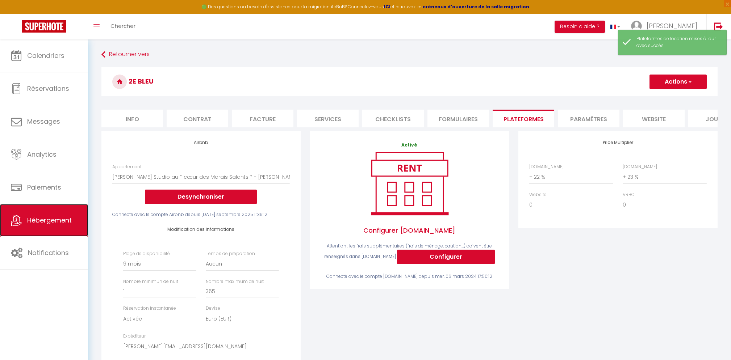
click at [67, 227] on link "Hébergement" at bounding box center [44, 220] width 88 height 33
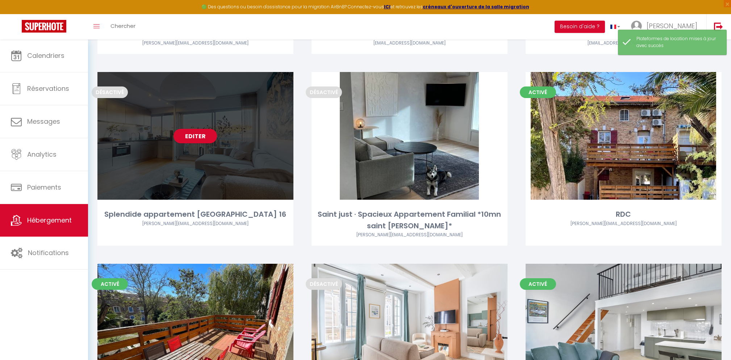
scroll to position [344, 0]
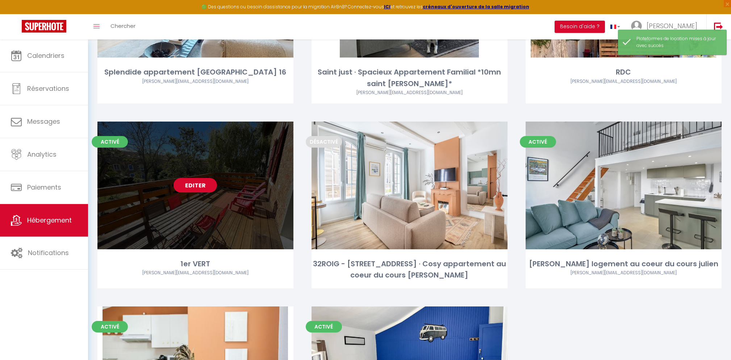
click at [181, 189] on link "Editer" at bounding box center [194, 185] width 43 height 14
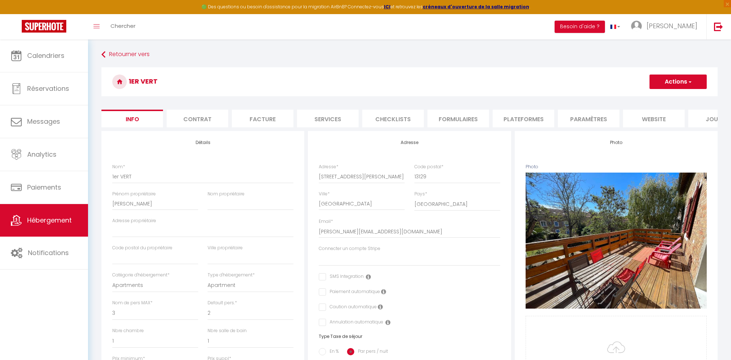
click at [519, 110] on li "Plateformes" at bounding box center [524, 119] width 62 height 18
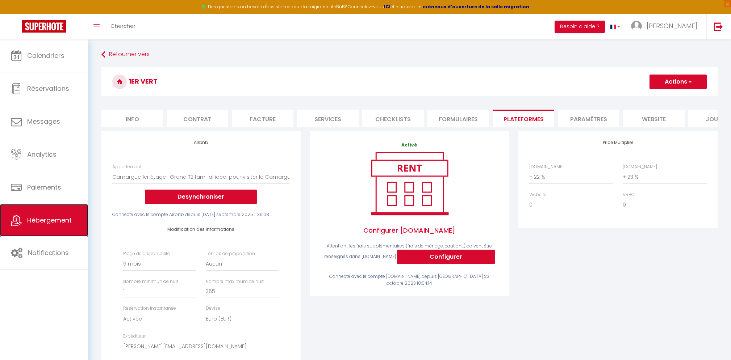
click at [25, 227] on link "Hébergement" at bounding box center [44, 220] width 88 height 33
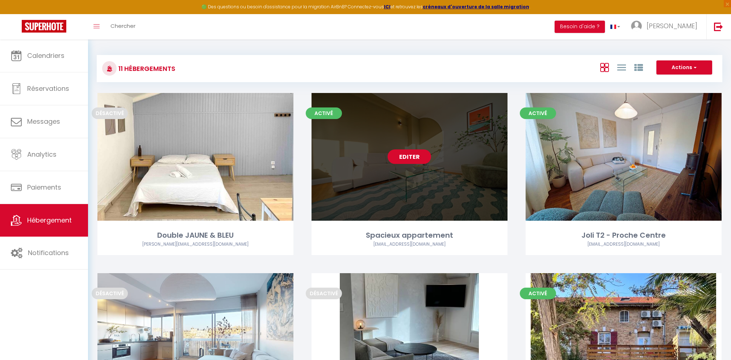
click at [415, 155] on link "Editer" at bounding box center [409, 157] width 43 height 14
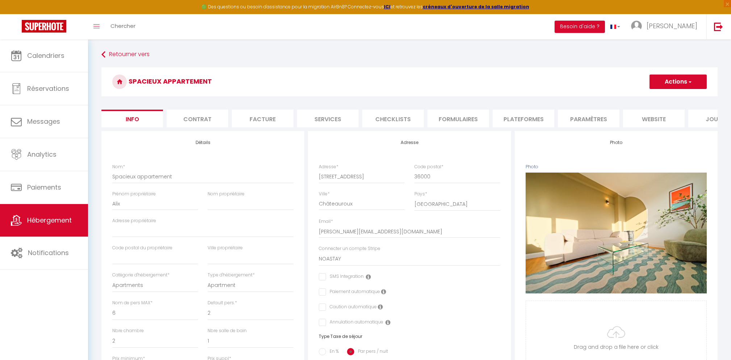
click at [506, 118] on li "Plateformes" at bounding box center [524, 119] width 62 height 18
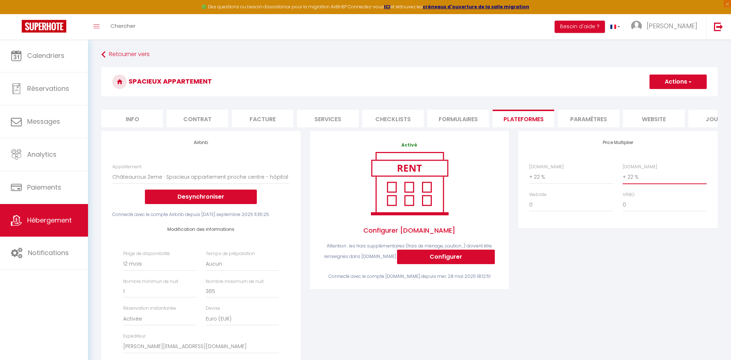
click at [630, 171] on select "0 + 1 % + 2 % + 3 % + 4 % + 5 % + 6 % + 7 % + 8 % + 9 %" at bounding box center [665, 177] width 84 height 14
click at [623, 170] on select "0 + 1 % + 2 % + 3 % + 4 % + 5 % + 6 % + 7 % + 8 % + 9 %" at bounding box center [665, 177] width 84 height 14
click at [668, 88] on button "Actions" at bounding box center [677, 82] width 57 height 14
click at [665, 95] on link "Enregistrer" at bounding box center [677, 97] width 57 height 9
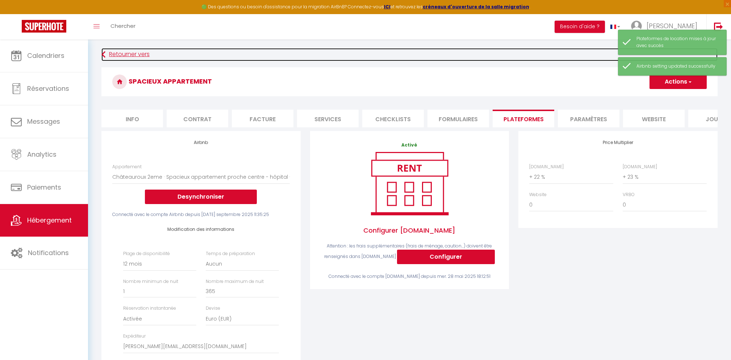
click at [510, 57] on link "Retourner vers" at bounding box center [409, 54] width 616 height 13
